Goal: Task Accomplishment & Management: Use online tool/utility

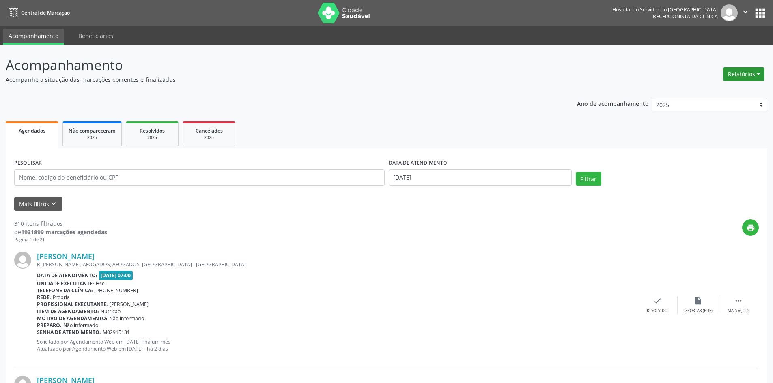
click at [737, 75] on button "Relatórios" at bounding box center [743, 74] width 41 height 14
click at [719, 92] on link "Agendamentos" at bounding box center [720, 91] width 87 height 11
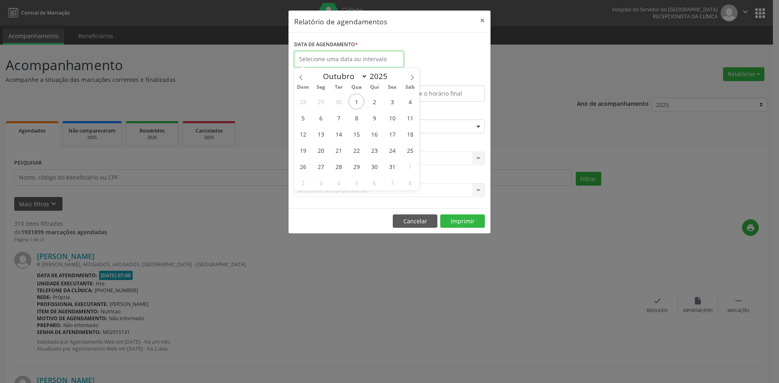
click at [317, 61] on input "text" at bounding box center [349, 59] width 110 height 16
click at [409, 78] on icon at bounding box center [412, 78] width 6 height 6
select select "10"
click at [410, 102] on span "1" at bounding box center [410, 102] width 16 height 16
type input "[DATE]"
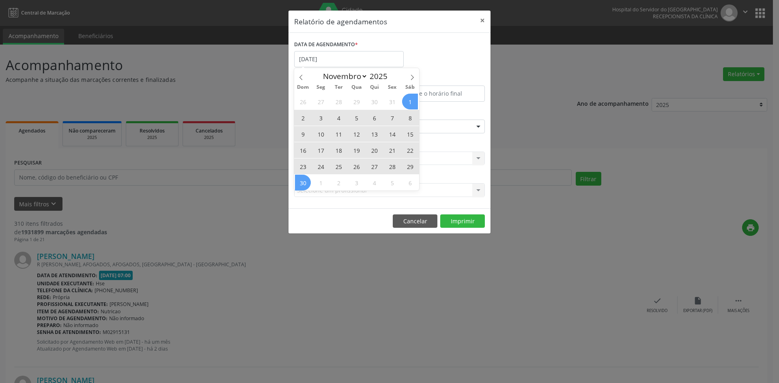
drag, startPoint x: 410, startPoint y: 102, endPoint x: 304, endPoint y: 185, distance: 134.1
click at [304, 185] on div "26 27 28 29 30 31 1 2 3 4 5 6 7 8 9 10 11 12 13 14 15 16 17 18 19 20 21 22 23 2…" at bounding box center [356, 141] width 125 height 97
click at [304, 185] on span "30" at bounding box center [303, 183] width 16 height 16
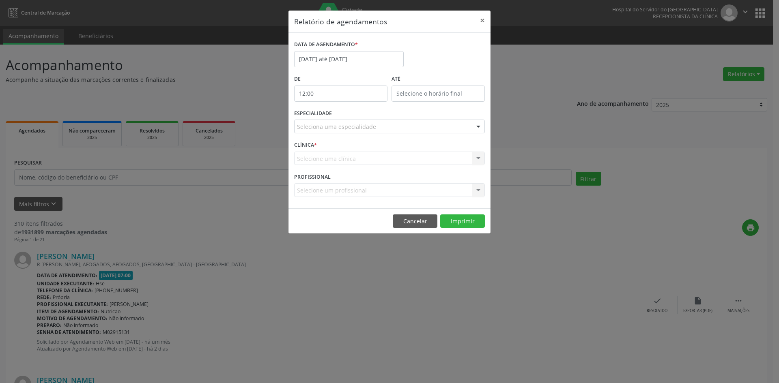
click at [311, 92] on input "12:00" at bounding box center [340, 94] width 93 height 16
click at [353, 118] on span at bounding box center [353, 115] width 6 height 8
type input "11:00"
type input "11"
click at [353, 118] on span at bounding box center [353, 115] width 6 height 8
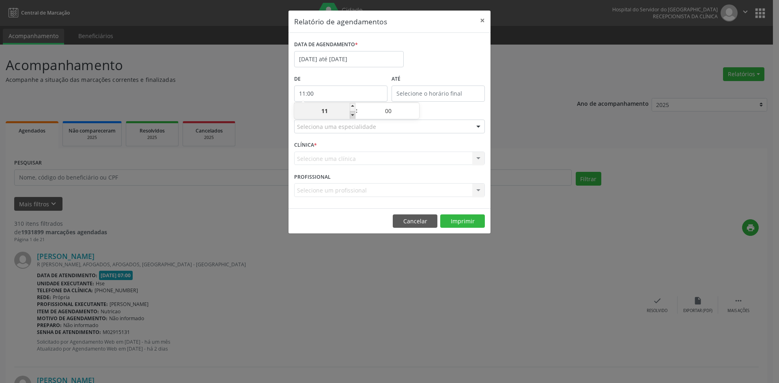
type input "10:00"
type input "10"
click at [353, 118] on span at bounding box center [353, 115] width 6 height 8
type input "09:00"
type input "09"
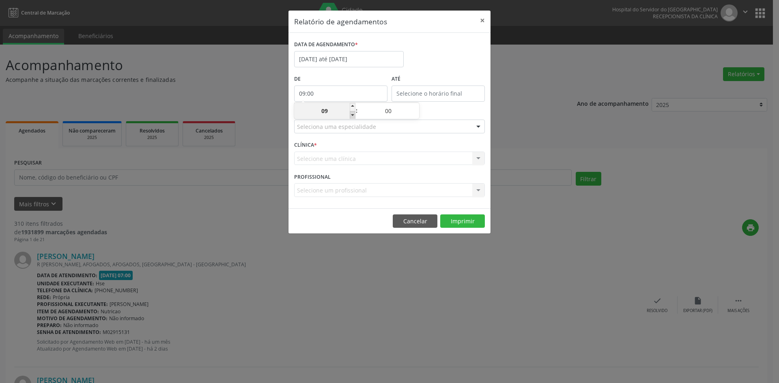
click at [353, 118] on span at bounding box center [353, 115] width 6 height 8
type input "08:00"
type input "08"
click at [353, 118] on span at bounding box center [353, 115] width 6 height 8
type input "07:00"
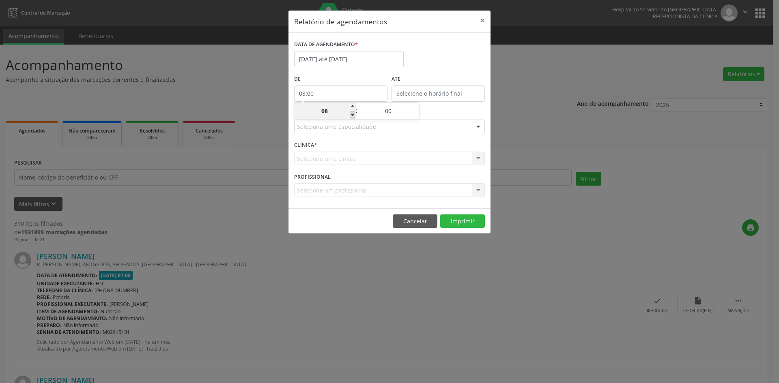
type input "07"
click at [410, 94] on input "12:00" at bounding box center [437, 94] width 93 height 16
click at [449, 105] on span at bounding box center [450, 107] width 6 height 8
type input "13:00"
type input "13"
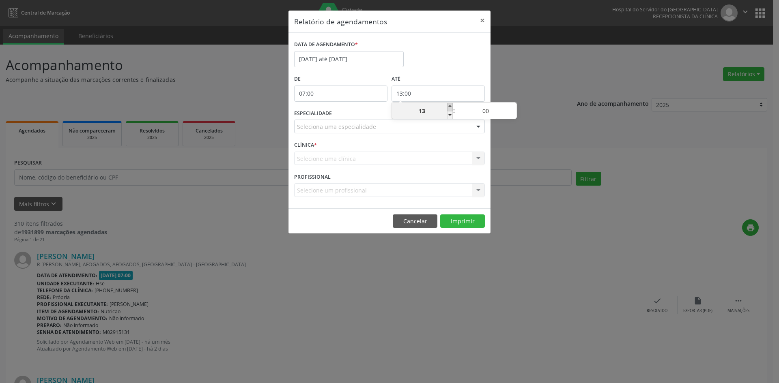
click at [449, 105] on span at bounding box center [450, 107] width 6 height 8
type input "14:00"
type input "14"
click at [449, 105] on span at bounding box center [450, 107] width 6 height 8
type input "15:00"
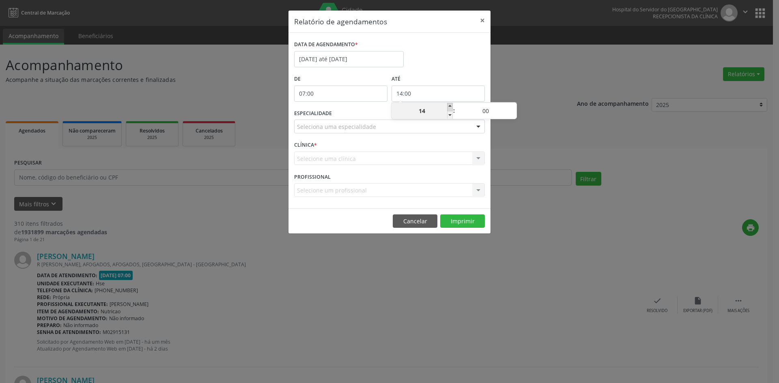
type input "15"
click at [449, 105] on span at bounding box center [450, 107] width 6 height 8
type input "16:00"
type input "16"
click at [449, 104] on span at bounding box center [450, 107] width 6 height 8
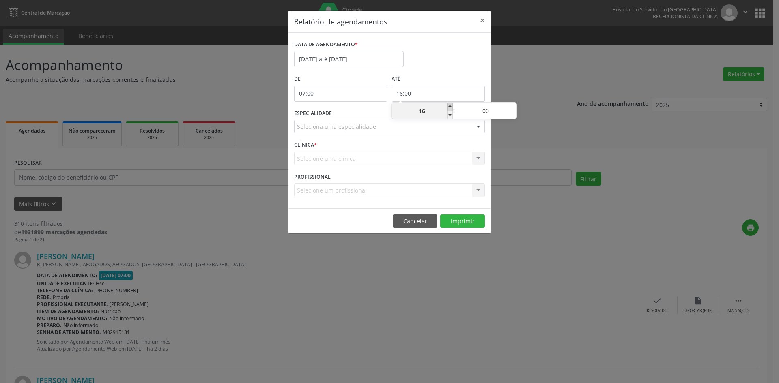
type input "17:00"
type input "17"
click at [449, 104] on span at bounding box center [450, 107] width 6 height 8
type input "18:00"
type input "18"
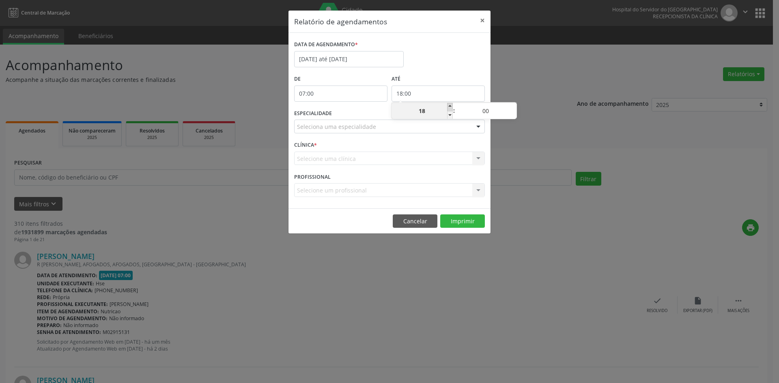
click at [449, 104] on span at bounding box center [450, 107] width 6 height 8
type input "19:00"
type input "19"
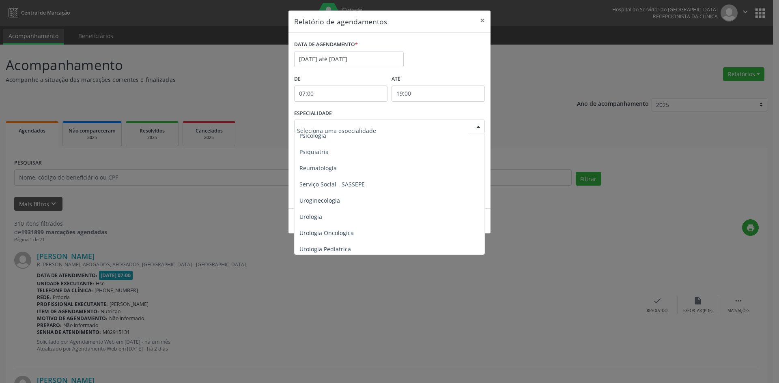
scroll to position [1410, 0]
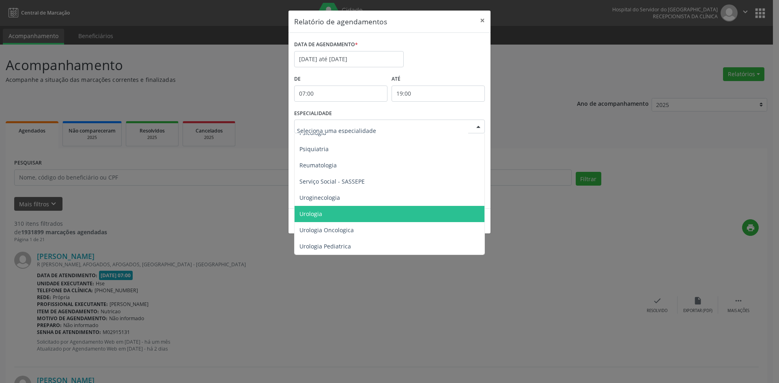
click at [312, 210] on span "Urologia" at bounding box center [310, 214] width 23 height 8
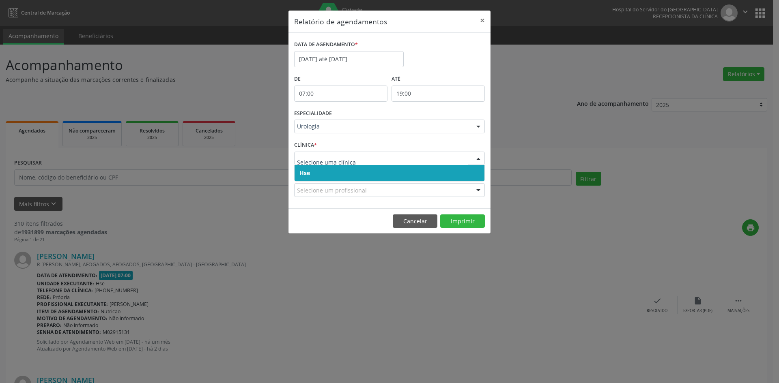
click at [302, 174] on span "Hse" at bounding box center [304, 173] width 11 height 8
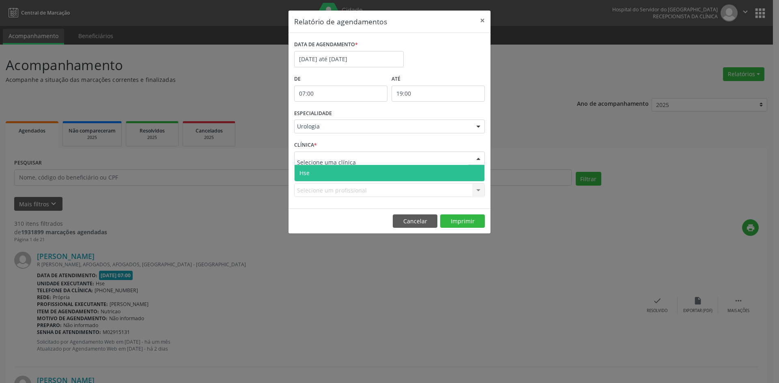
click at [307, 170] on span "Hse" at bounding box center [304, 173] width 10 height 8
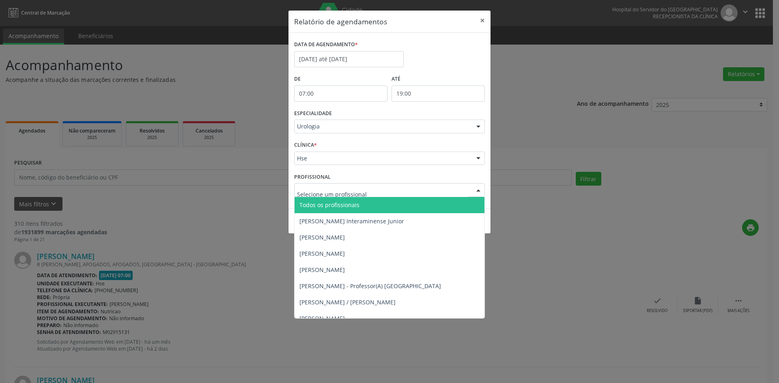
click at [328, 206] on span "Todos os profissionais" at bounding box center [329, 205] width 60 height 8
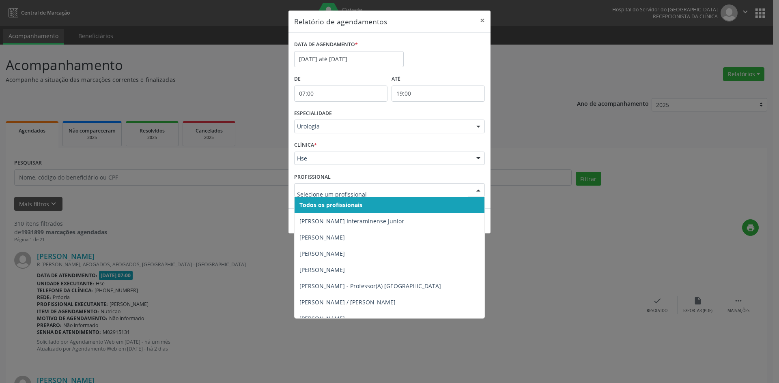
click at [328, 203] on span "Todos os profissionais" at bounding box center [330, 205] width 63 height 8
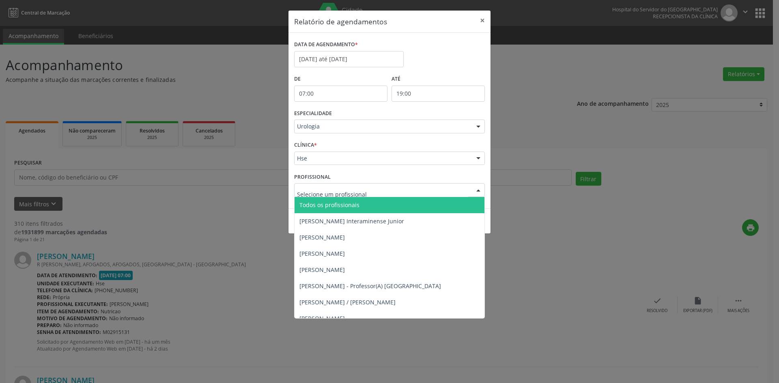
click at [336, 202] on span "Todos os profissionais" at bounding box center [329, 205] width 60 height 8
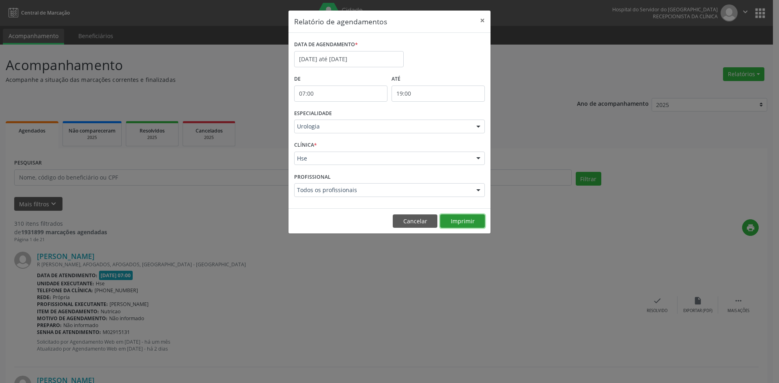
click at [465, 223] on button "Imprimir" at bounding box center [462, 222] width 45 height 14
